Goal: Obtain resource: Download file/media

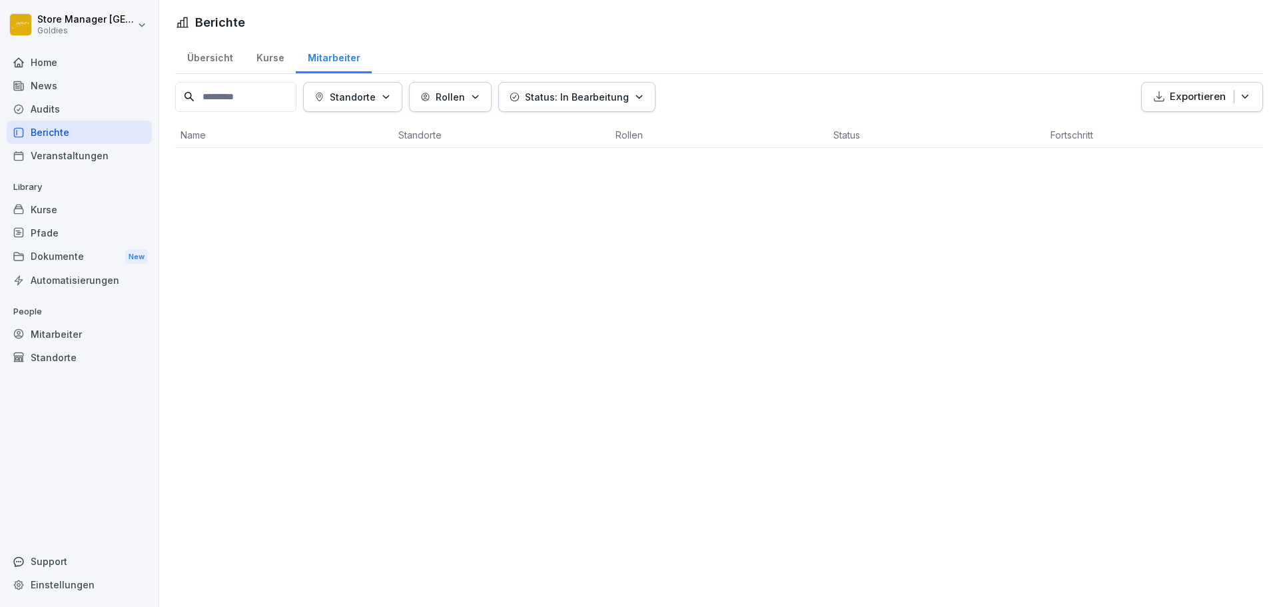
click at [59, 116] on div "Audits" at bounding box center [79, 108] width 145 height 23
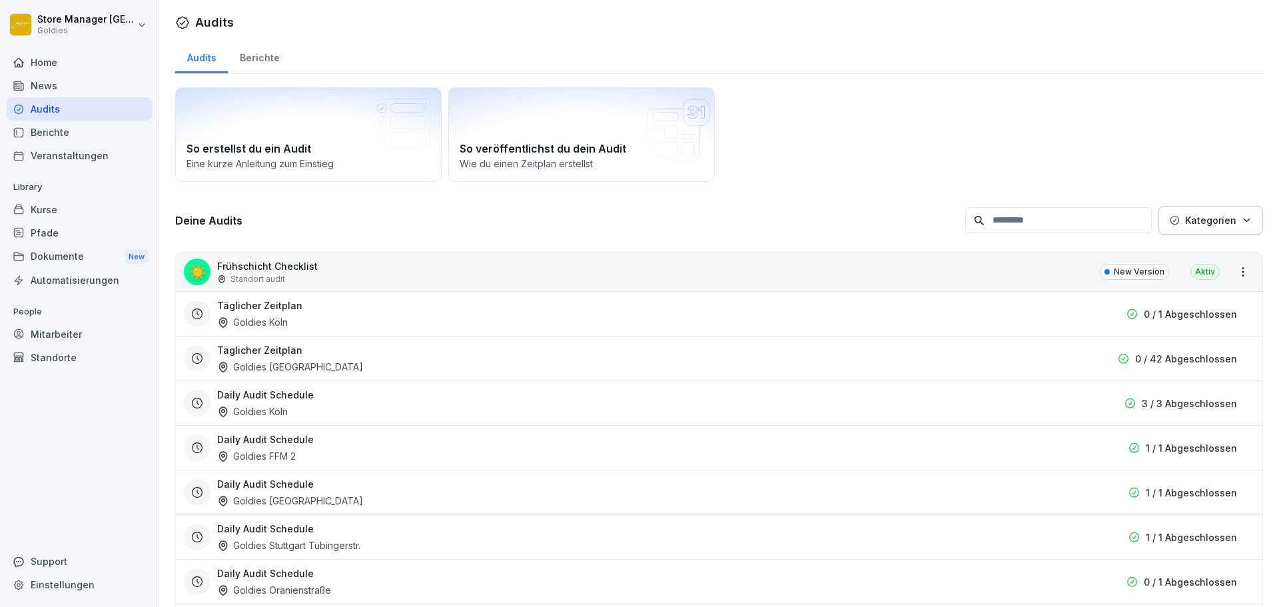
click at [256, 56] on div "Berichte" at bounding box center [259, 56] width 63 height 34
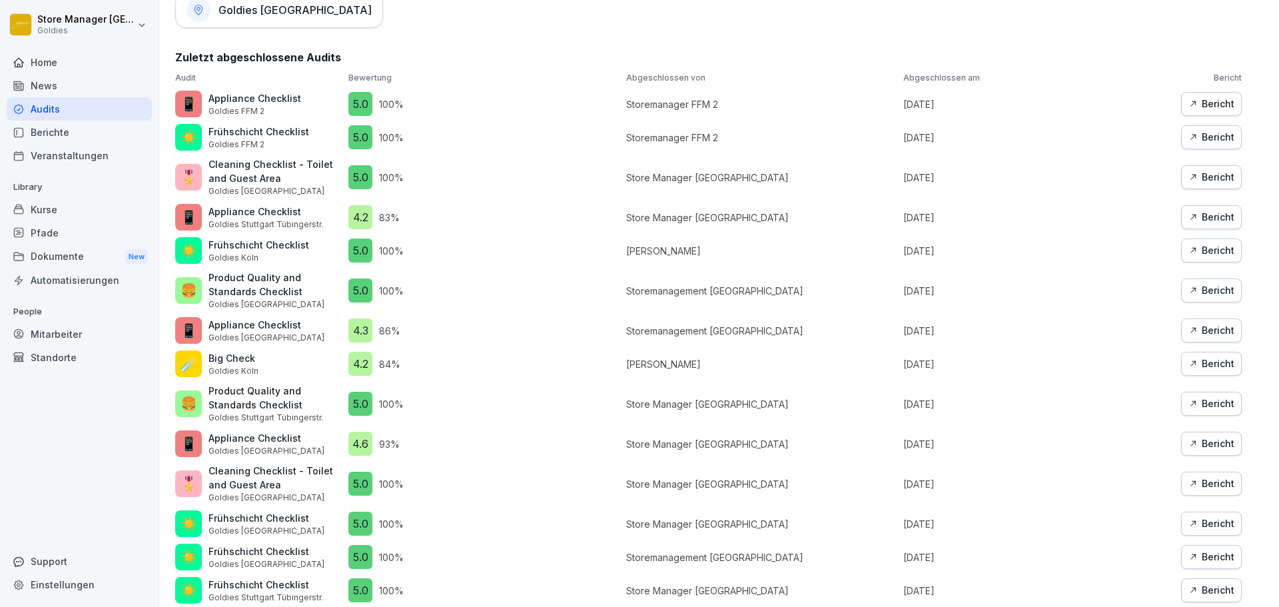
scroll to position [733, 0]
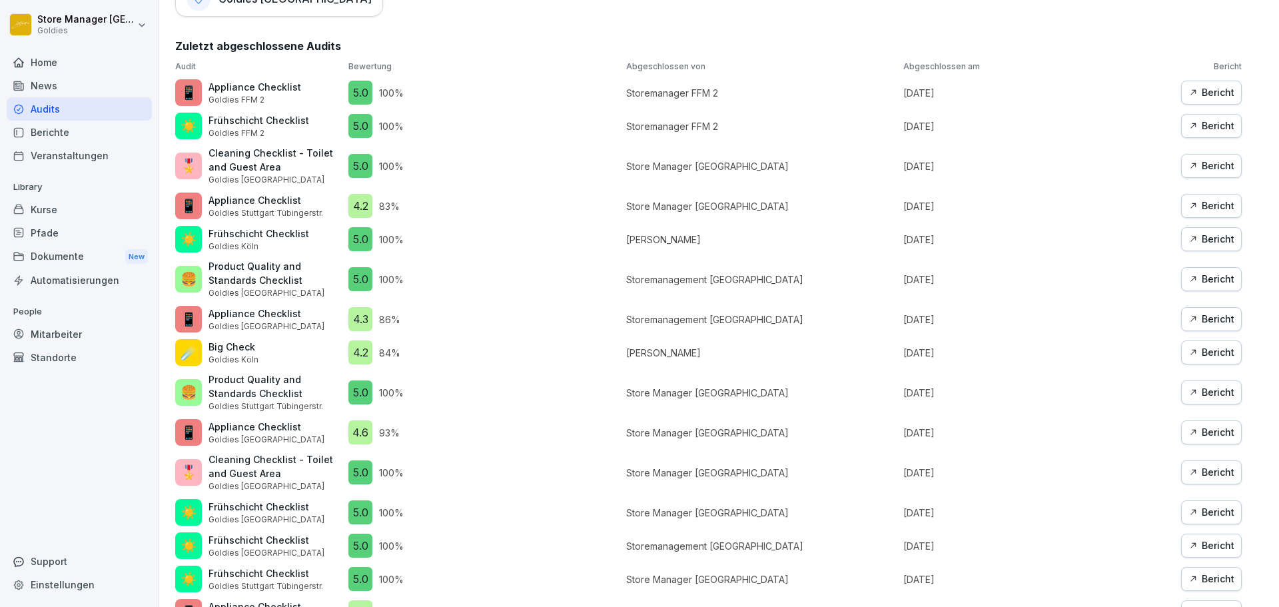
click at [1208, 352] on div "Bericht" at bounding box center [1211, 352] width 46 height 15
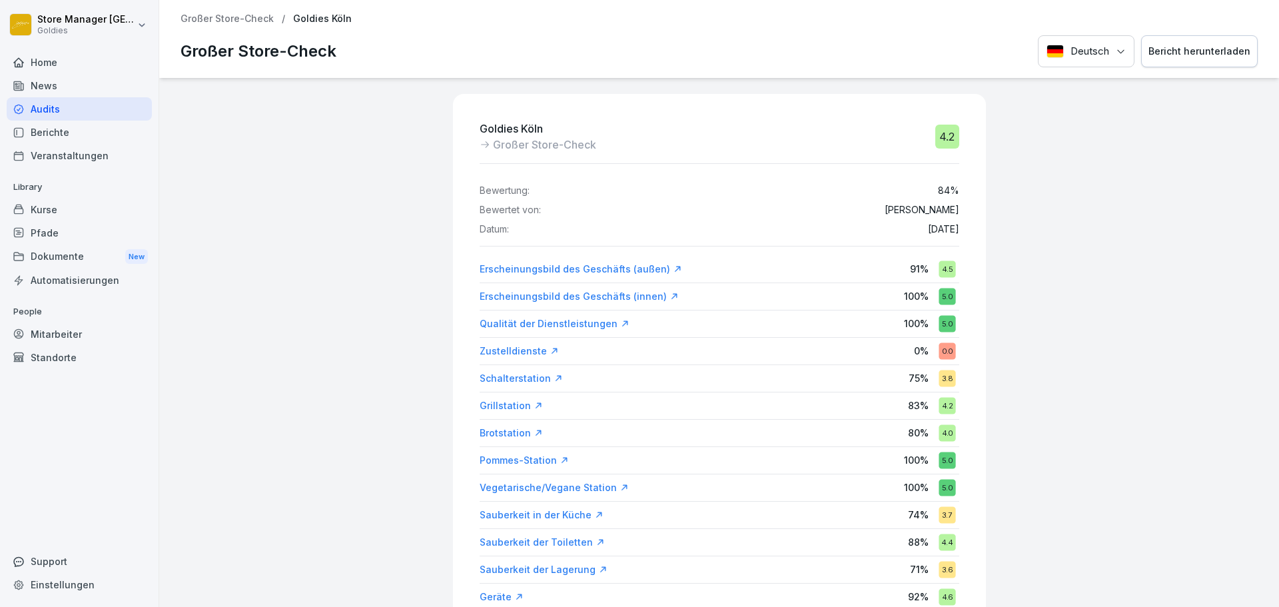
click at [1215, 55] on div "Bericht herunterladen" at bounding box center [1200, 51] width 102 height 15
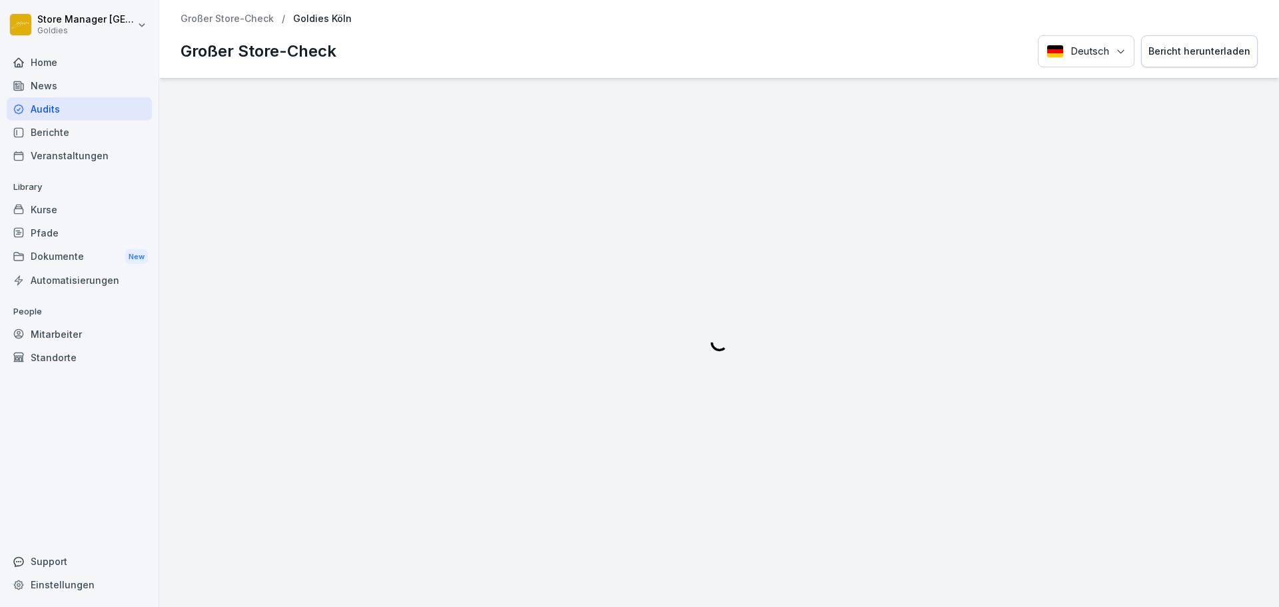
click at [723, 366] on div at bounding box center [719, 342] width 21 height 529
